Goal: Information Seeking & Learning: Find specific page/section

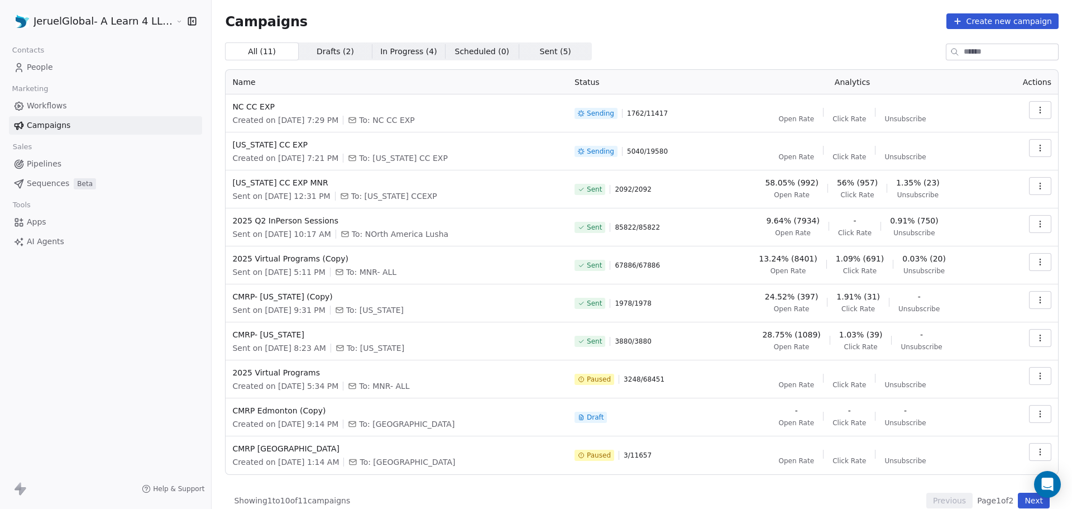
click at [738, 18] on div "Campaigns Create new campaign" at bounding box center [642, 21] width 834 height 16
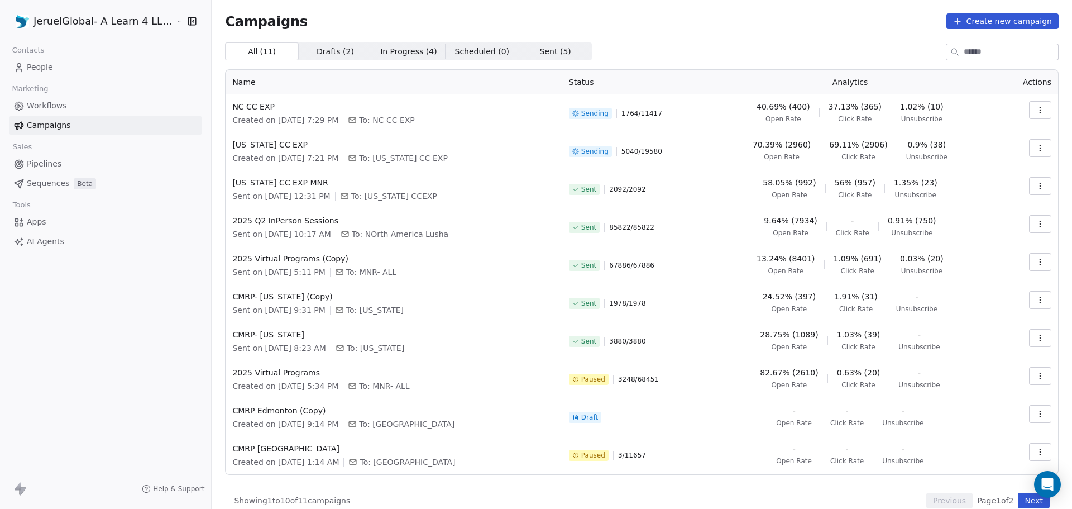
click at [1032, 139] on button "button" at bounding box center [1040, 148] width 22 height 18
click at [989, 186] on span "View Analytics" at bounding box center [975, 190] width 65 height 13
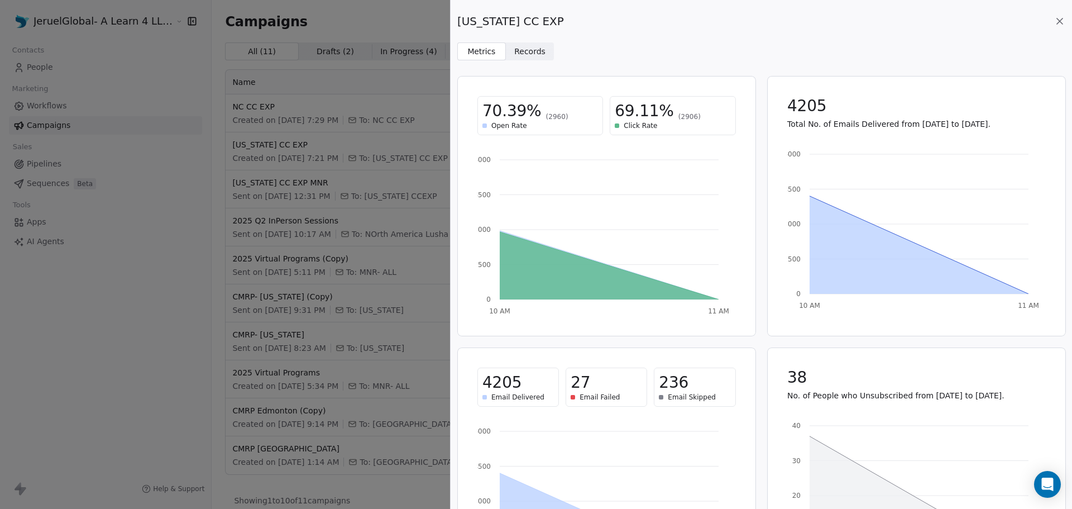
click at [531, 52] on span "Records" at bounding box center [529, 52] width 31 height 12
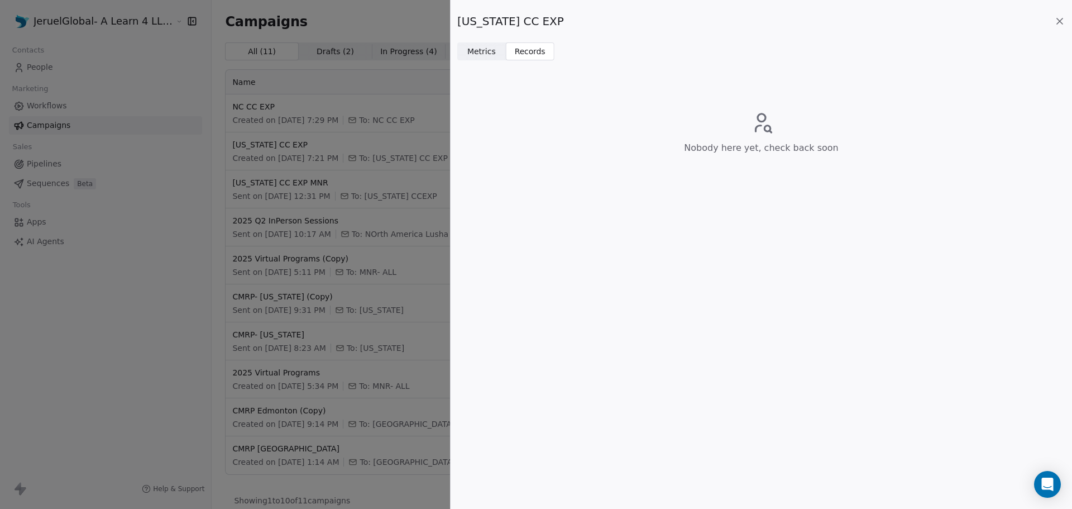
click at [479, 46] on span "Metrics" at bounding box center [481, 52] width 28 height 12
click at [1059, 17] on icon at bounding box center [1059, 21] width 11 height 11
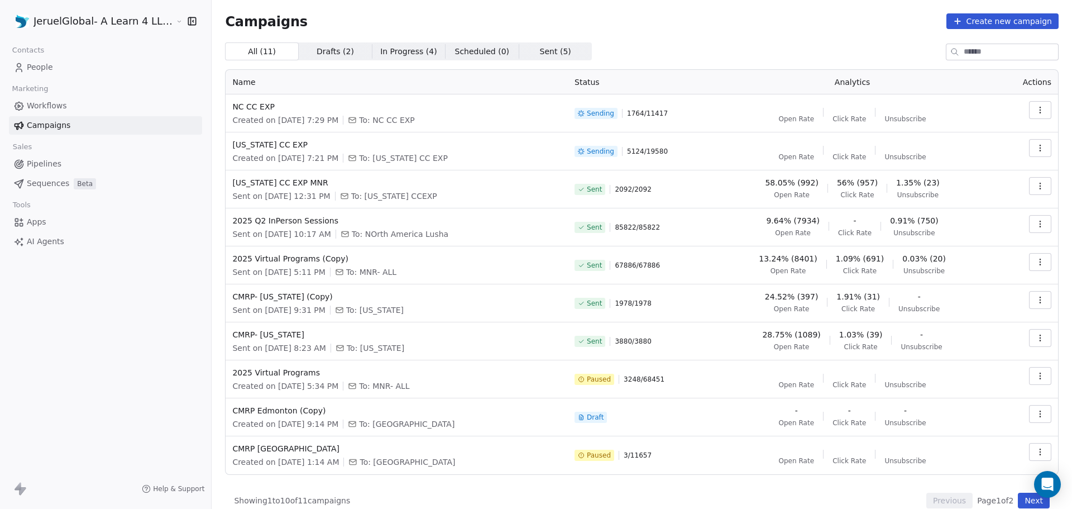
click at [42, 63] on span "People" at bounding box center [40, 67] width 26 height 12
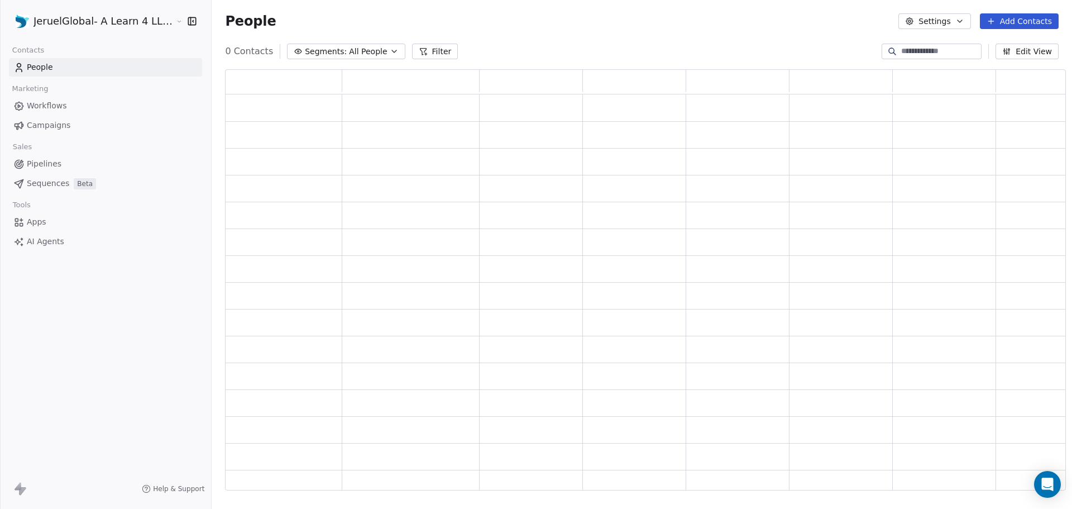
scroll to position [412, 833]
click at [367, 54] on span "All People" at bounding box center [376, 52] width 38 height 12
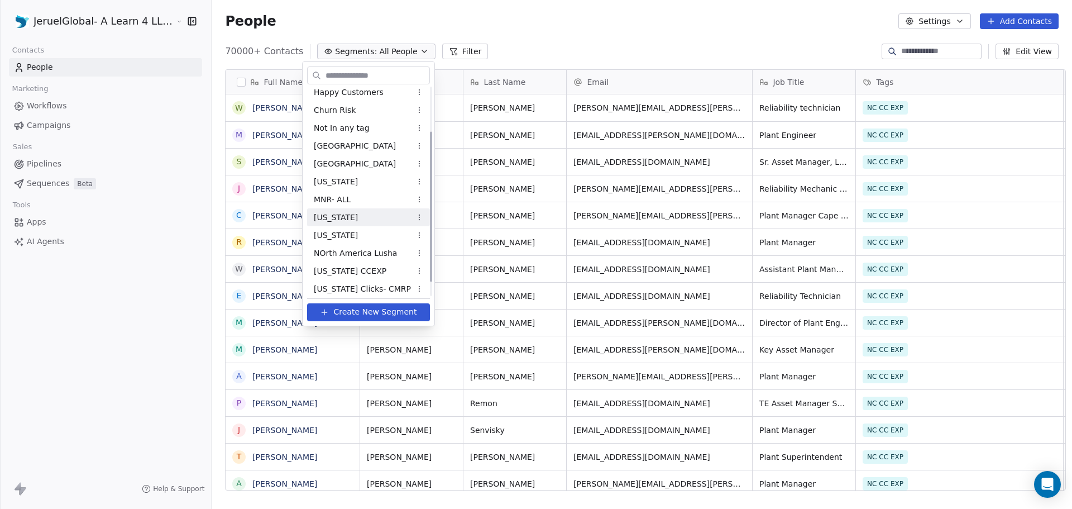
scroll to position [81, 0]
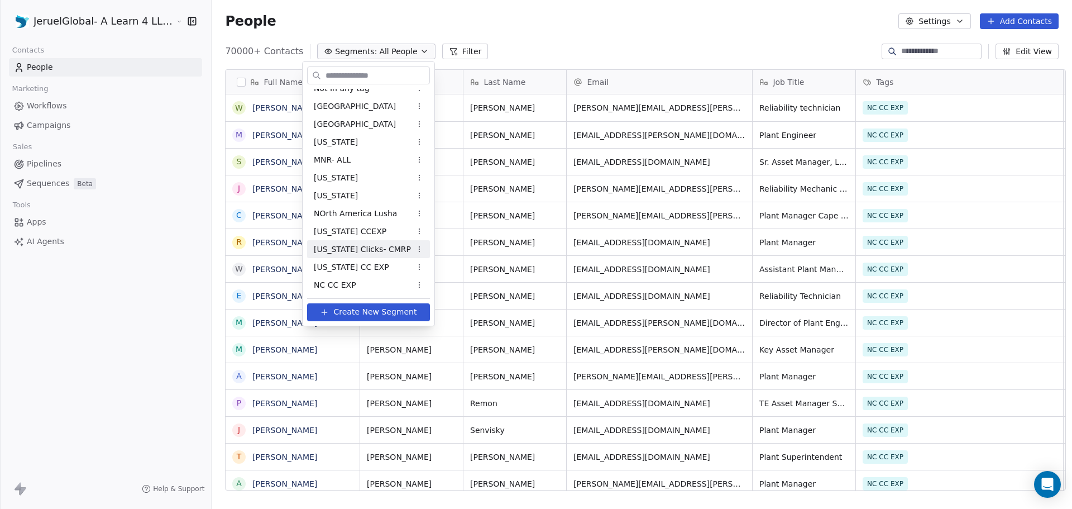
click at [370, 252] on span "[US_STATE] Clicks- CMRP" at bounding box center [362, 249] width 97 height 12
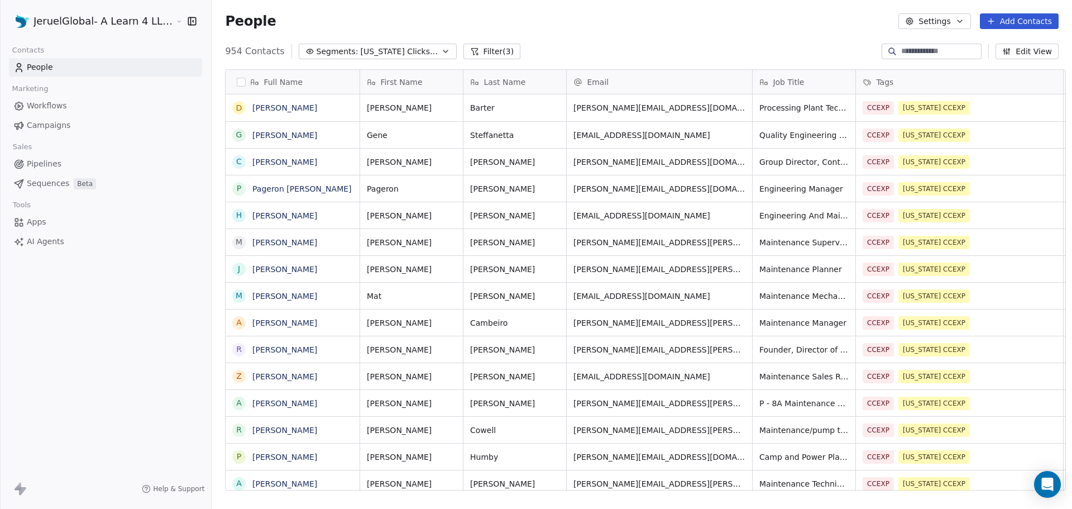
scroll to position [439, 860]
click at [485, 50] on button "Filter (3)" at bounding box center [492, 52] width 58 height 16
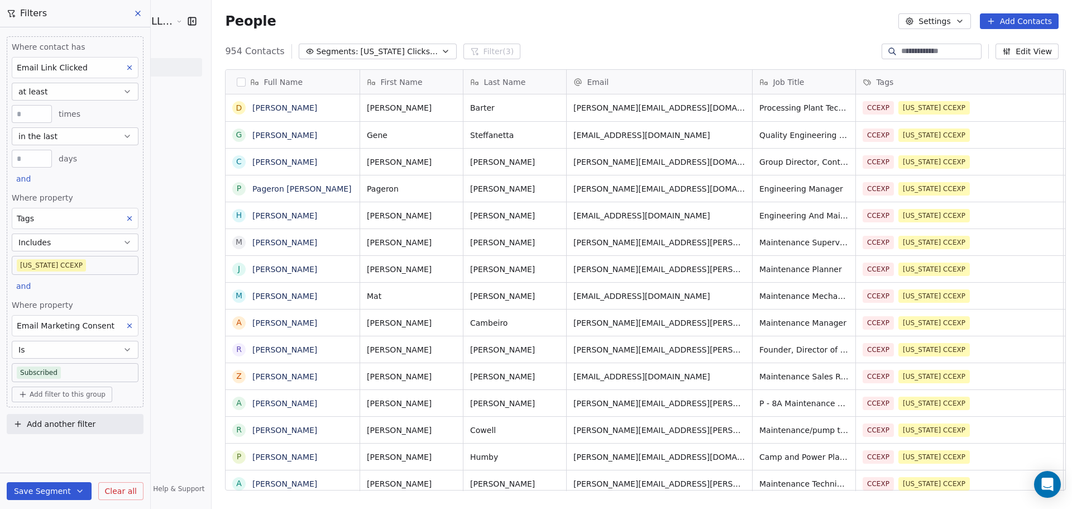
click at [137, 8] on button at bounding box center [138, 14] width 17 height 16
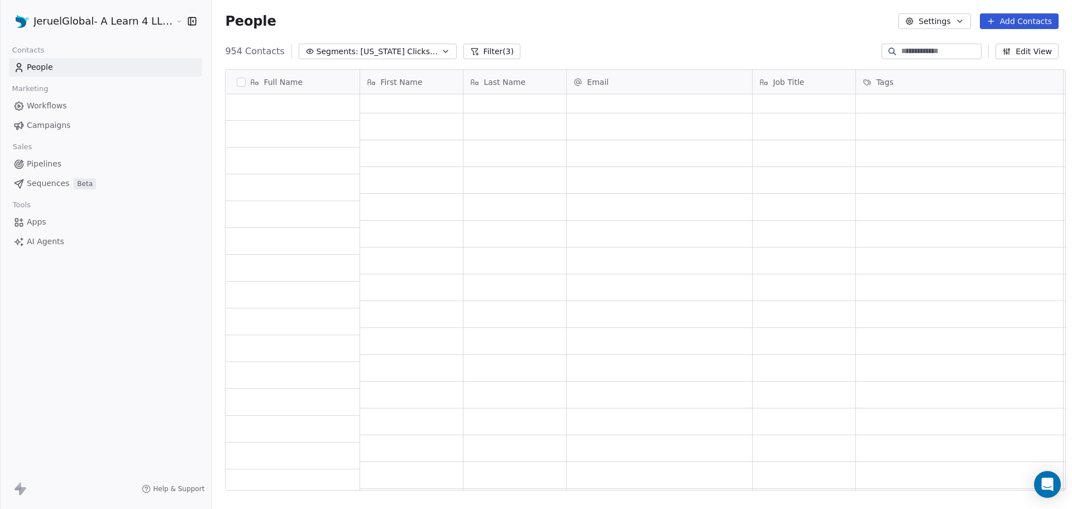
scroll to position [0, 0]
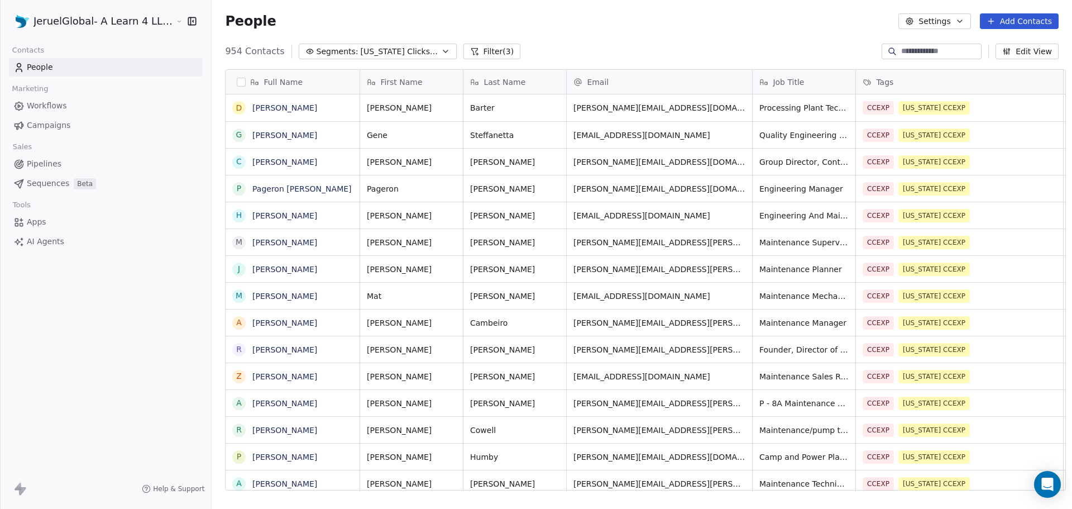
click at [411, 13] on div "People Settings Add Contacts" at bounding box center [642, 21] width 834 height 16
click at [77, 68] on link "People" at bounding box center [105, 67] width 193 height 18
click at [362, 45] on button "Segments: [US_STATE] Clicks- CMRP" at bounding box center [378, 52] width 158 height 16
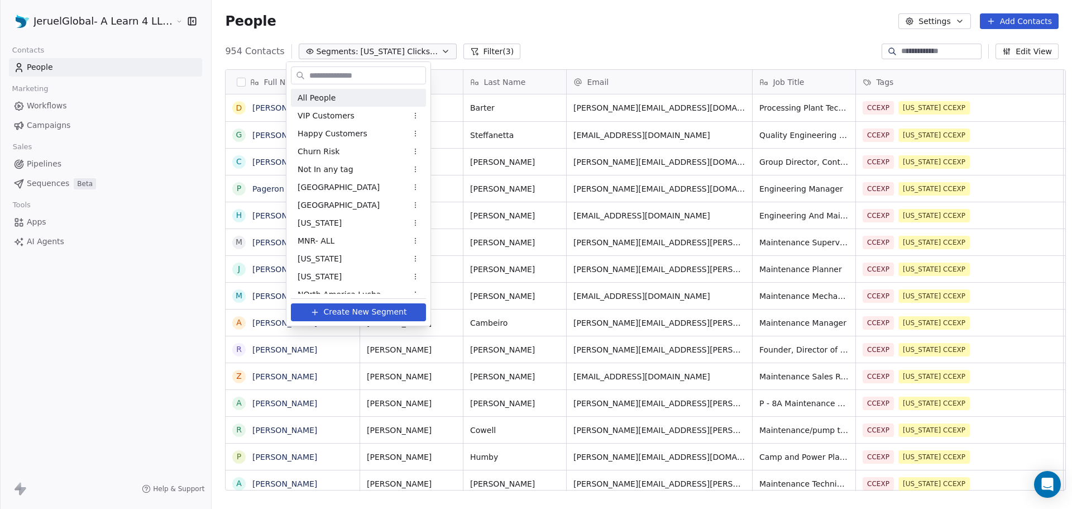
click at [348, 98] on div "All People" at bounding box center [358, 98] width 135 height 18
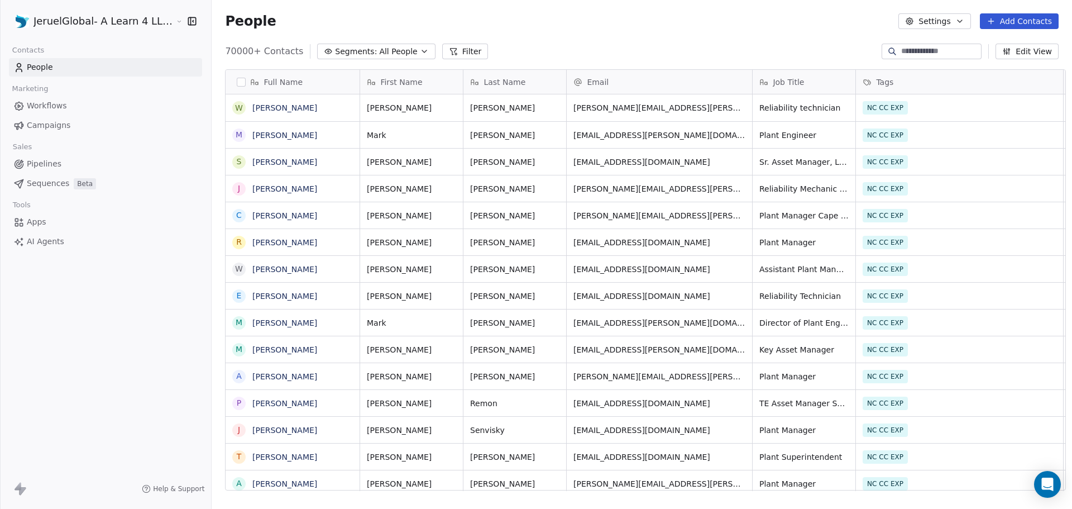
click at [449, 55] on button "Filter" at bounding box center [465, 52] width 46 height 16
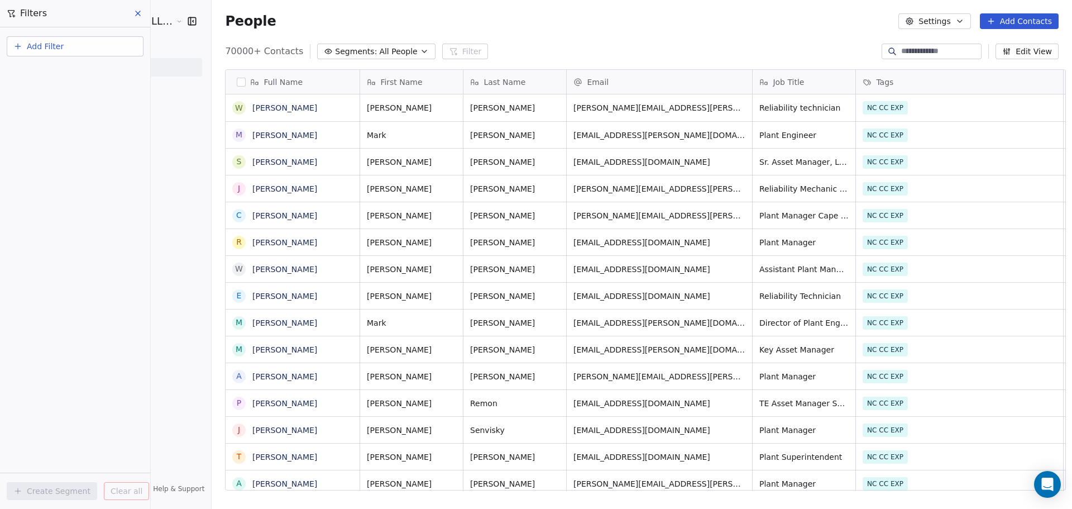
click at [123, 49] on button "Add Filter" at bounding box center [75, 46] width 137 height 20
click at [106, 74] on div "Contact properties" at bounding box center [74, 73] width 113 height 12
type input "***"
click at [44, 111] on div "Tags" at bounding box center [74, 112] width 113 height 11
click at [75, 118] on div "Includes" at bounding box center [75, 119] width 117 height 18
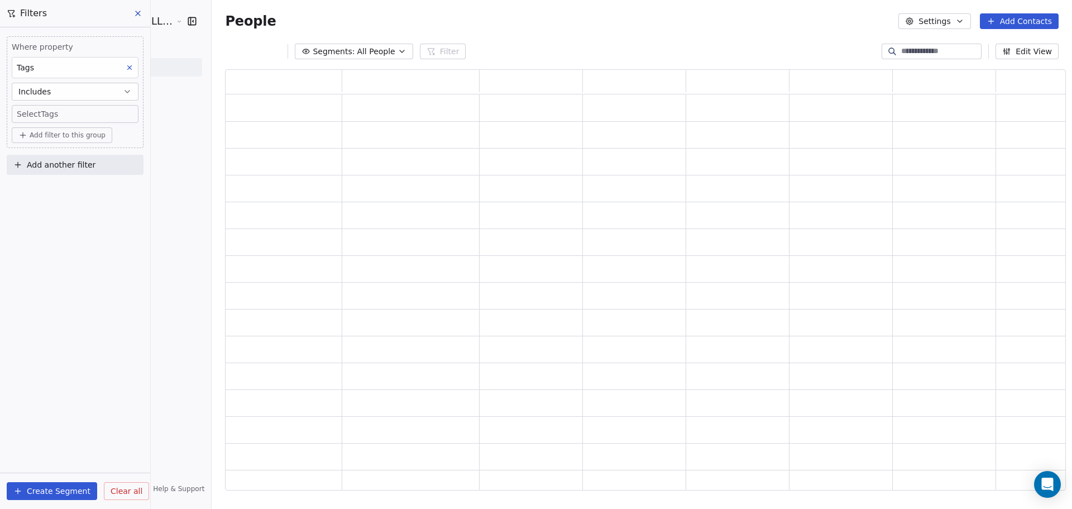
click at [73, 116] on body "JeruelGlobal- A Learn 4 LLC Company Contacts People Marketing Workflows Campaig…" at bounding box center [536, 254] width 1072 height 509
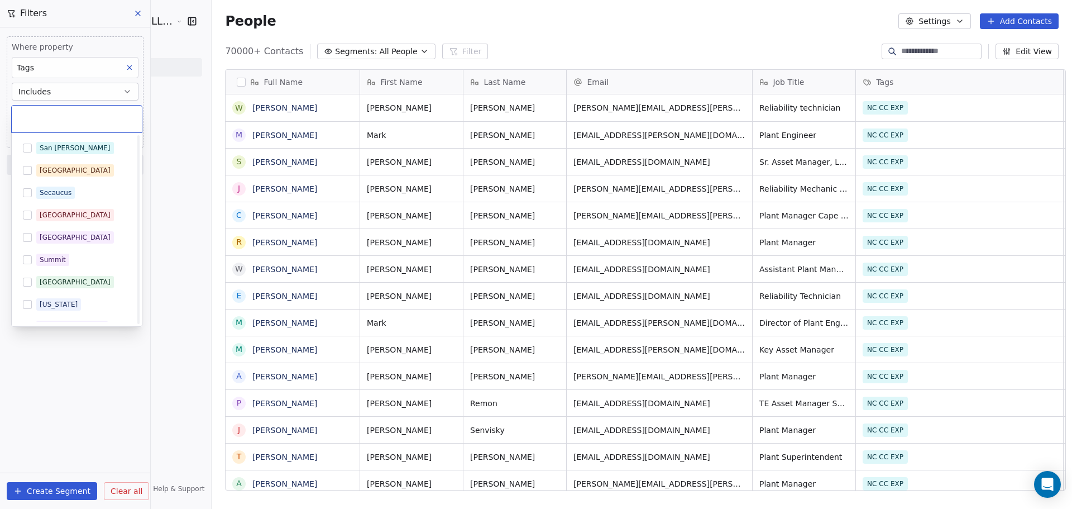
scroll to position [1558, 0]
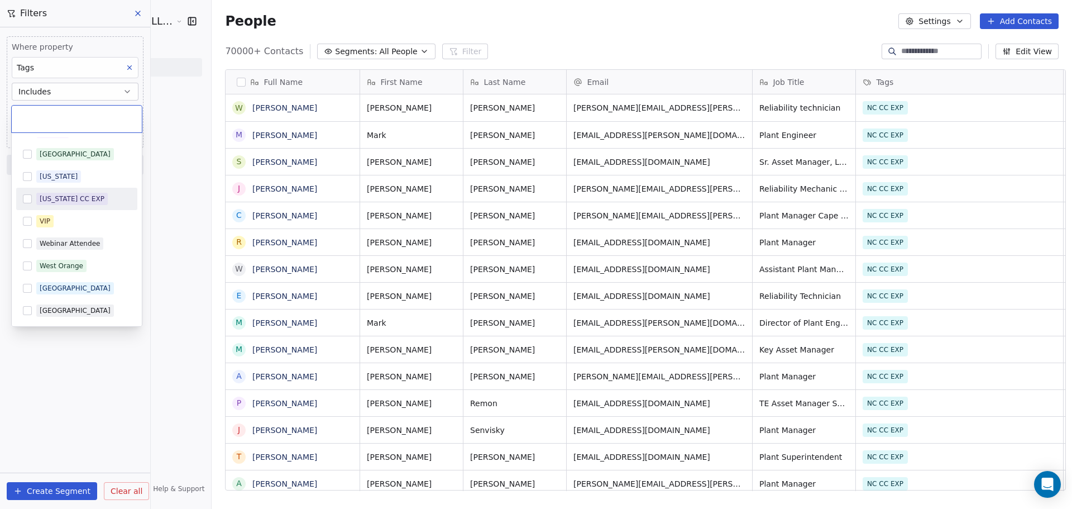
click at [66, 205] on div "[US_STATE] CC EXP" at bounding box center [76, 199] width 121 height 18
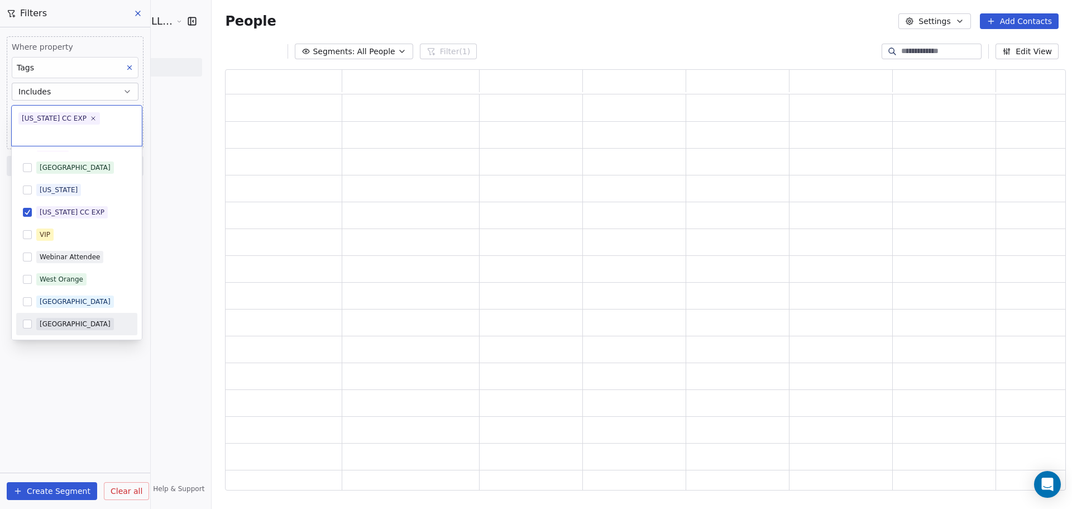
click at [81, 430] on html "JeruelGlobal- A Learn 4 LLC Company Contacts People Marketing Workflows Campaig…" at bounding box center [536, 254] width 1072 height 509
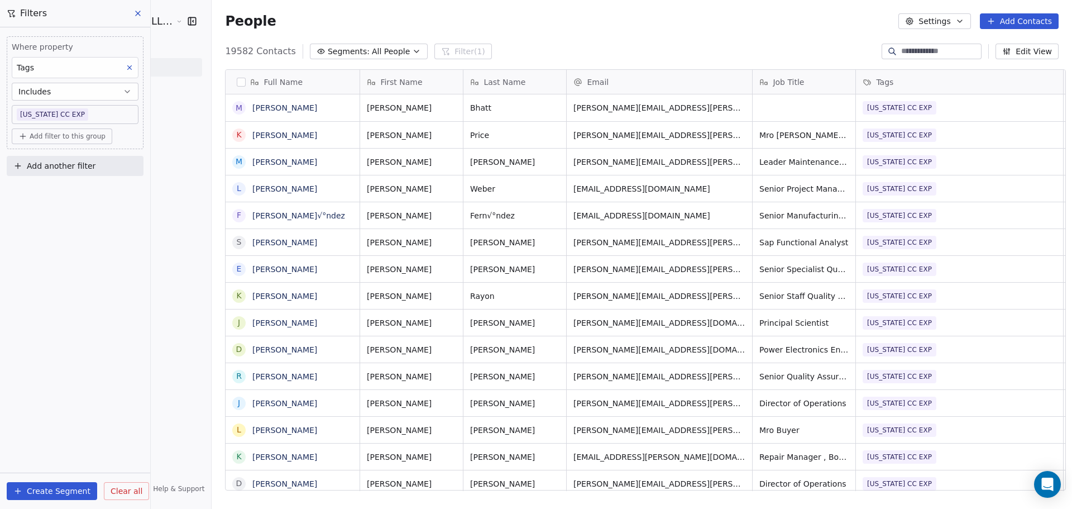
scroll to position [439, 860]
